Goal: Transaction & Acquisition: Purchase product/service

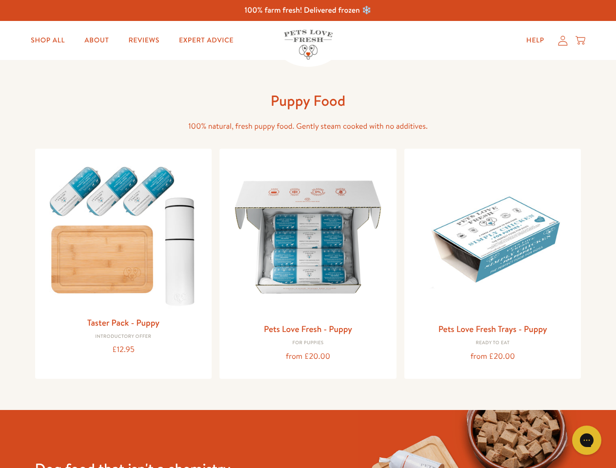
click at [587, 440] on icon "Gorgias live chat" at bounding box center [586, 439] width 9 height 9
